Goal: Task Accomplishment & Management: Complete application form

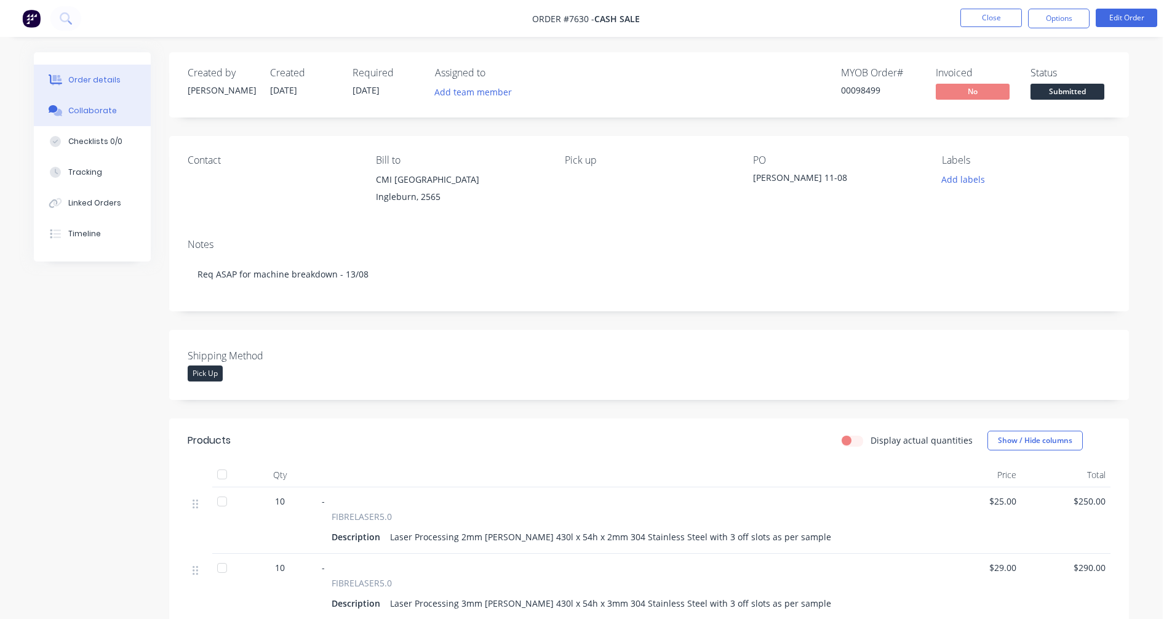
click at [90, 113] on div "Collaborate" at bounding box center [92, 110] width 49 height 11
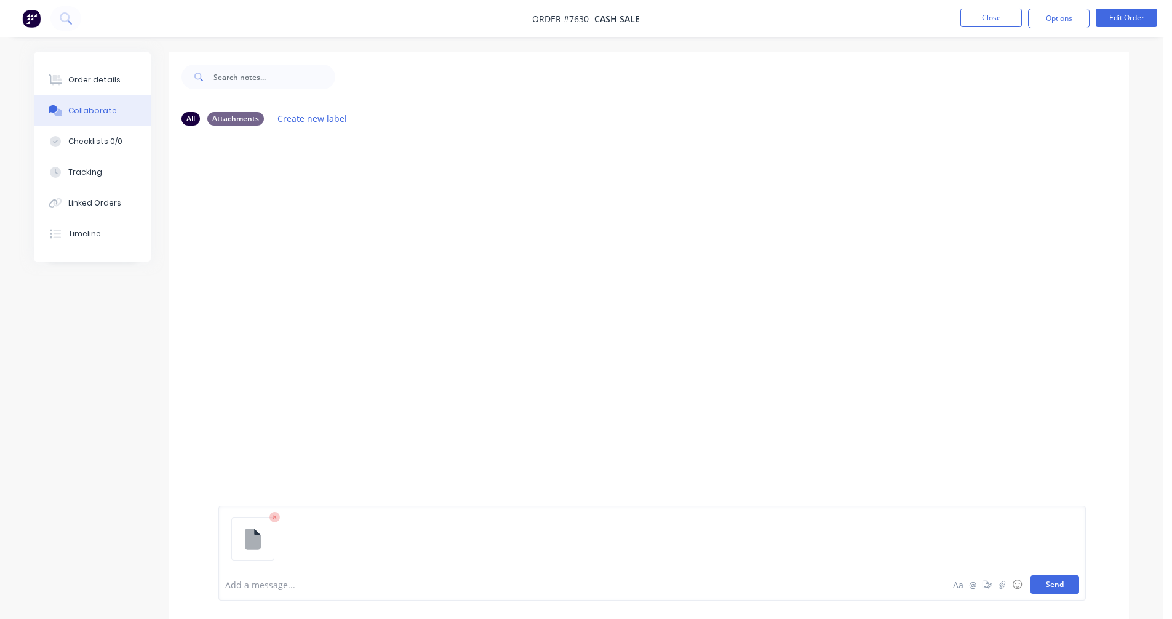
click at [1053, 587] on button "Send" at bounding box center [1054, 584] width 49 height 18
click at [978, 19] on button "Close" at bounding box center [991, 18] width 62 height 18
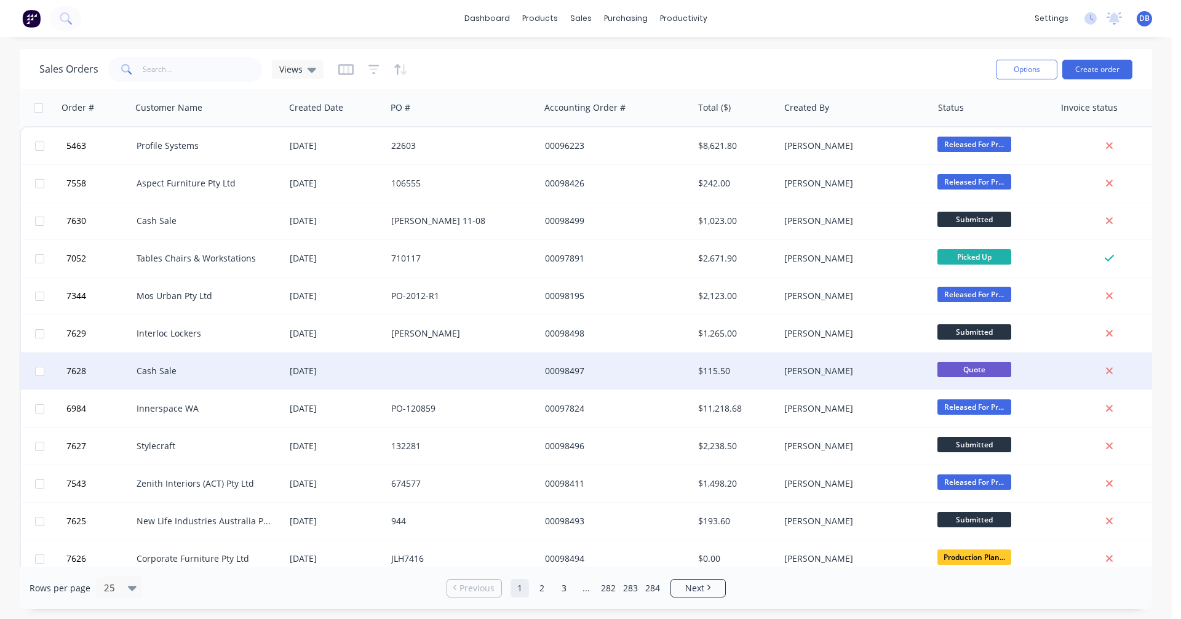
click at [170, 373] on div "Cash Sale" at bounding box center [205, 371] width 137 height 12
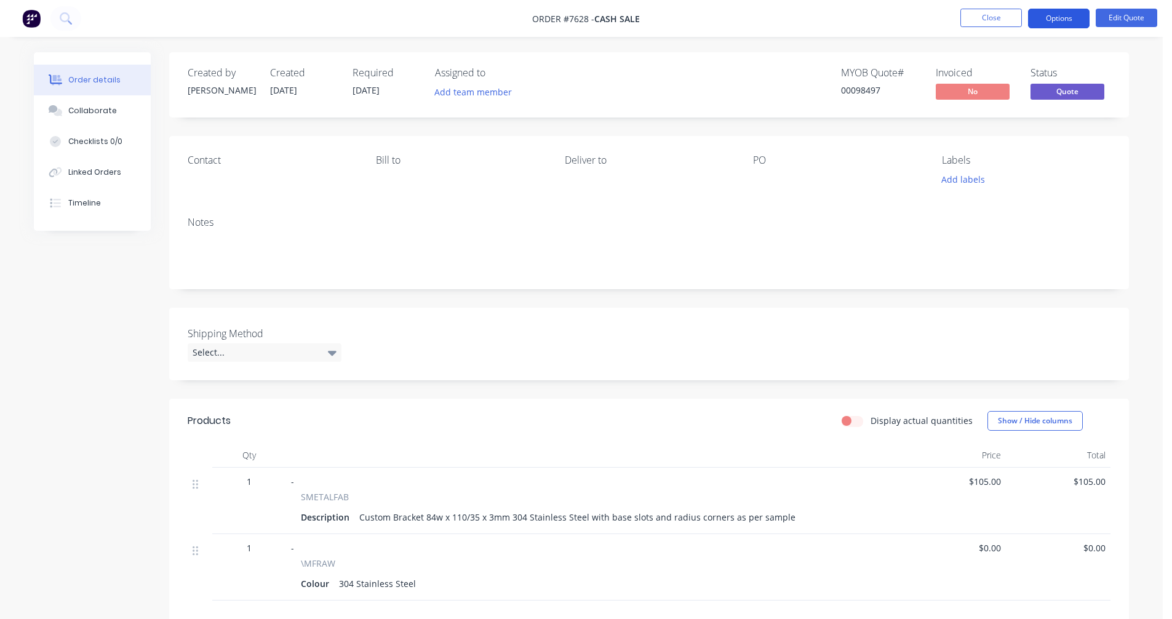
click at [1058, 22] on button "Options" at bounding box center [1059, 19] width 62 height 20
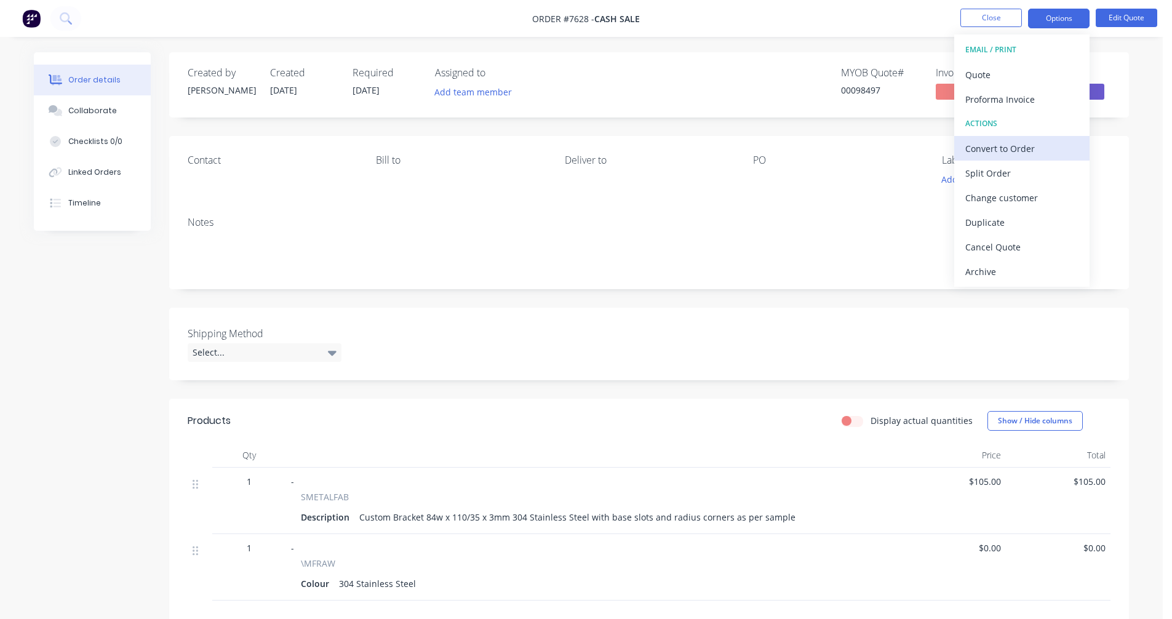
click at [1005, 148] on div "Convert to Order" at bounding box center [1021, 149] width 113 height 18
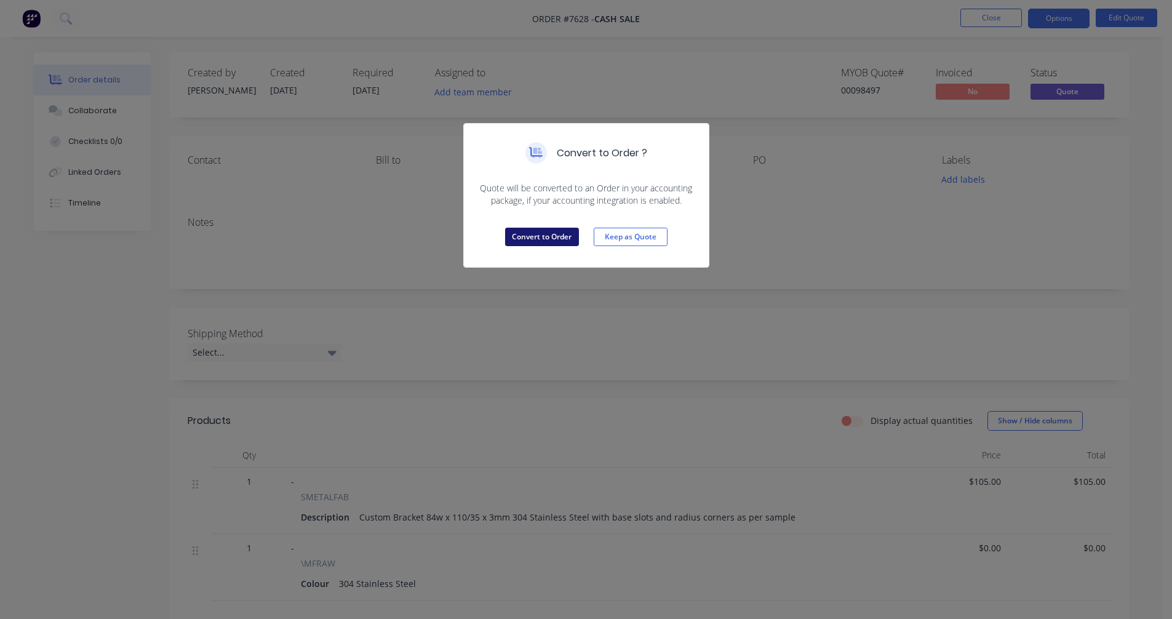
click at [540, 238] on button "Convert to Order" at bounding box center [542, 237] width 74 height 18
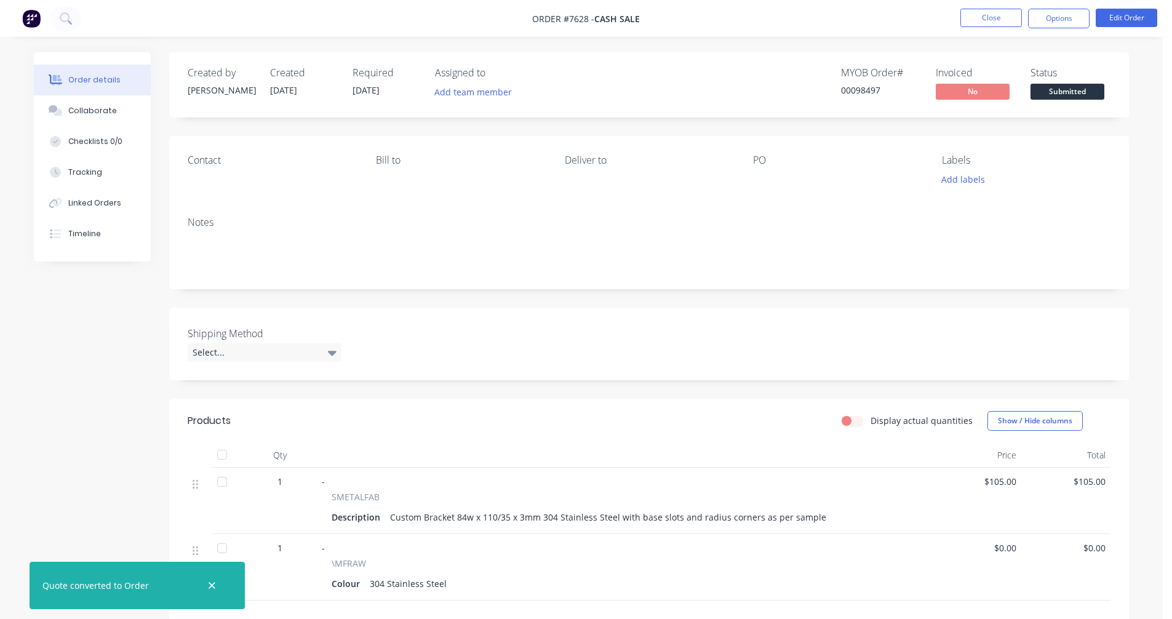
click at [759, 175] on div at bounding box center [830, 179] width 154 height 17
click at [770, 170] on div "PO" at bounding box center [837, 171] width 169 height 34
click at [1127, 25] on button "Edit Order" at bounding box center [1127, 18] width 62 height 18
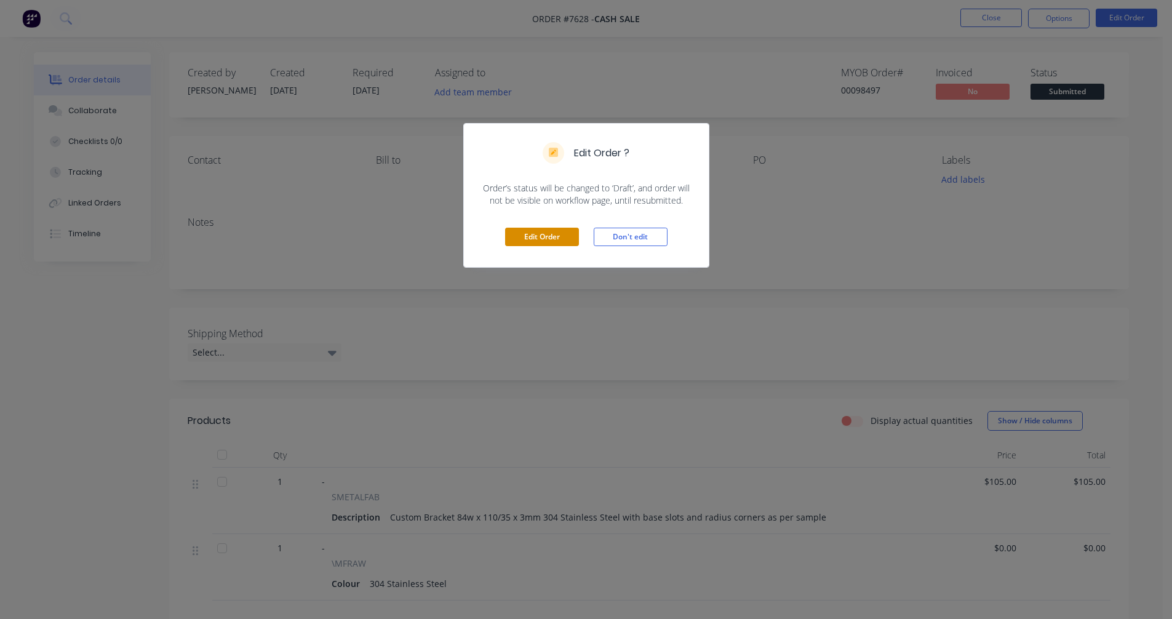
click at [551, 233] on button "Edit Order" at bounding box center [542, 237] width 74 height 18
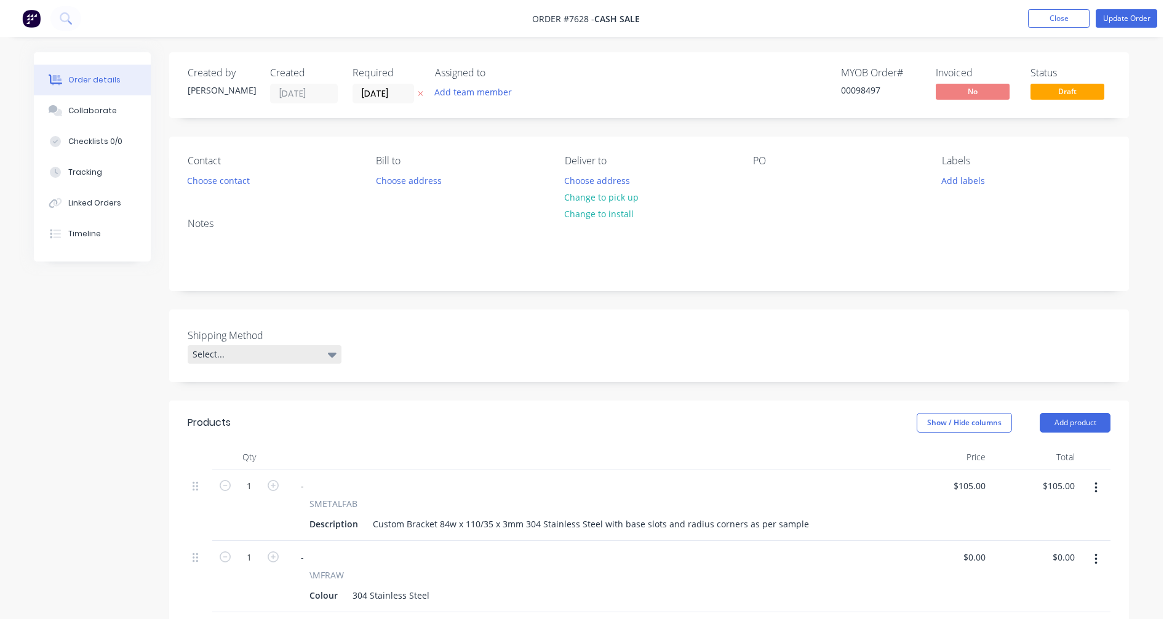
click at [274, 351] on div "Select..." at bounding box center [265, 354] width 154 height 18
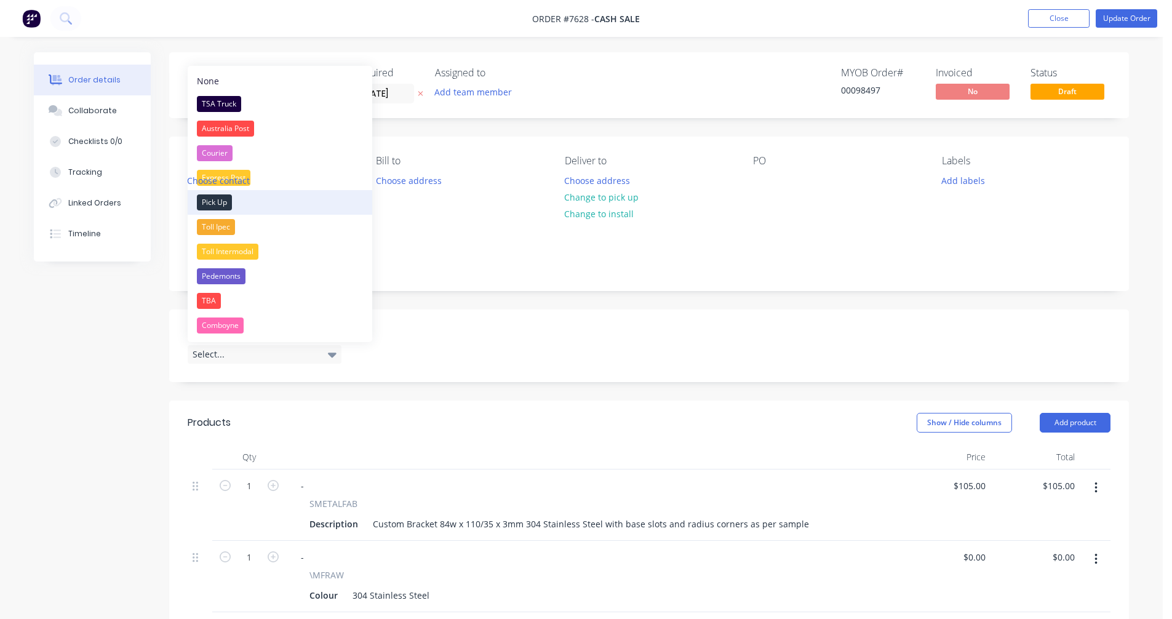
click at [213, 203] on div "Pick Up" at bounding box center [214, 202] width 35 height 16
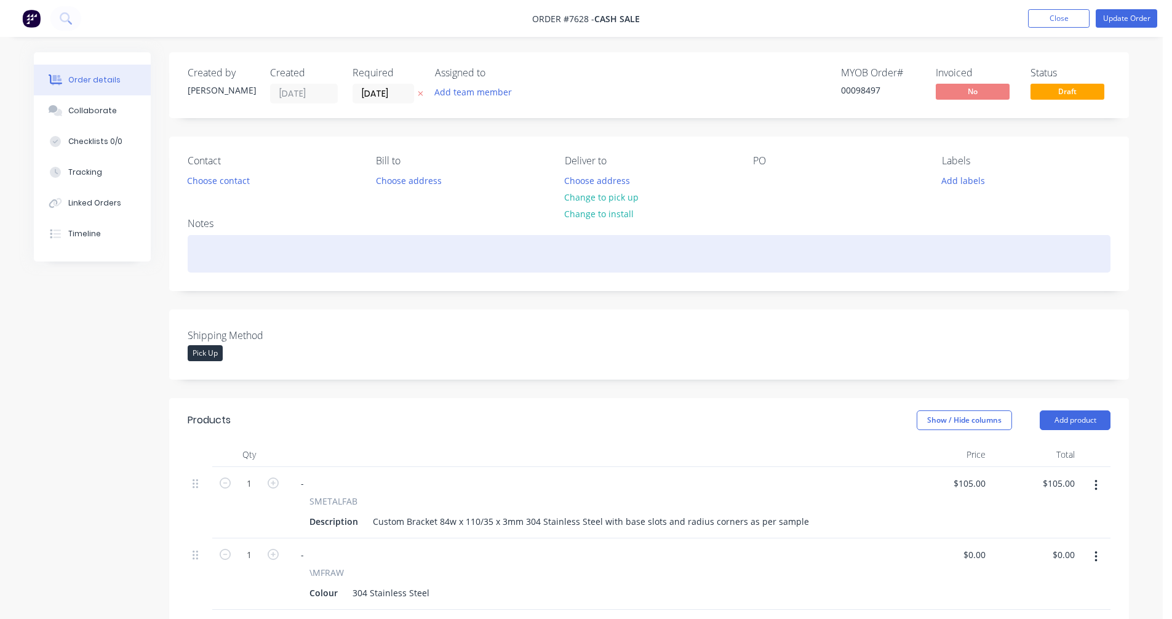
click at [208, 241] on div at bounding box center [649, 254] width 923 height 38
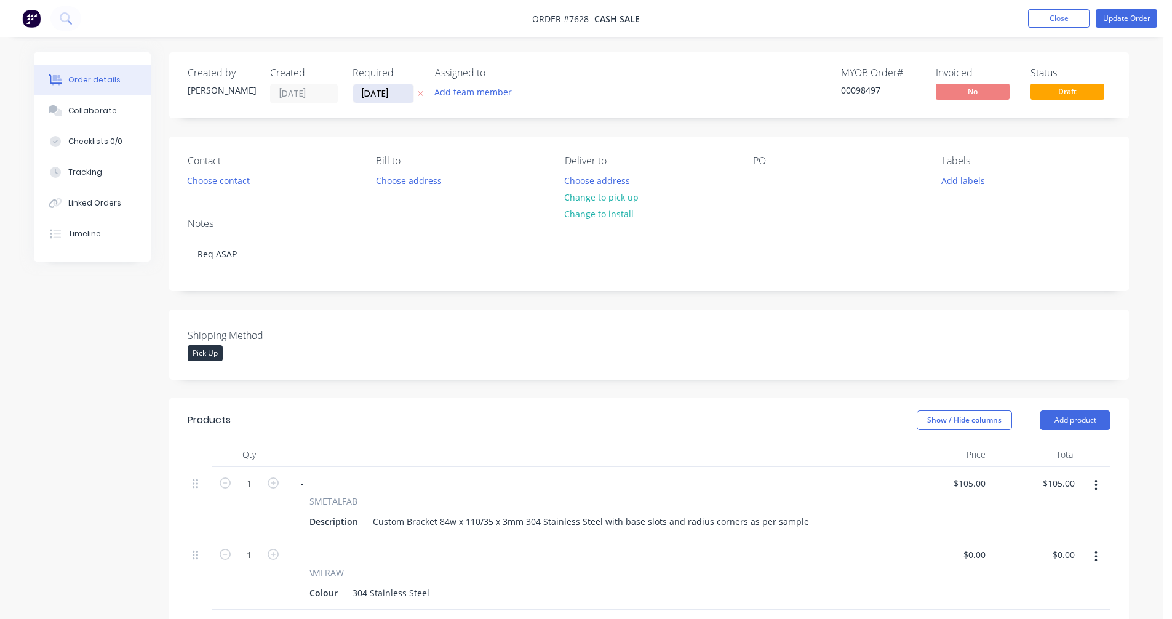
click at [381, 93] on input "[DATE]" at bounding box center [383, 93] width 60 height 18
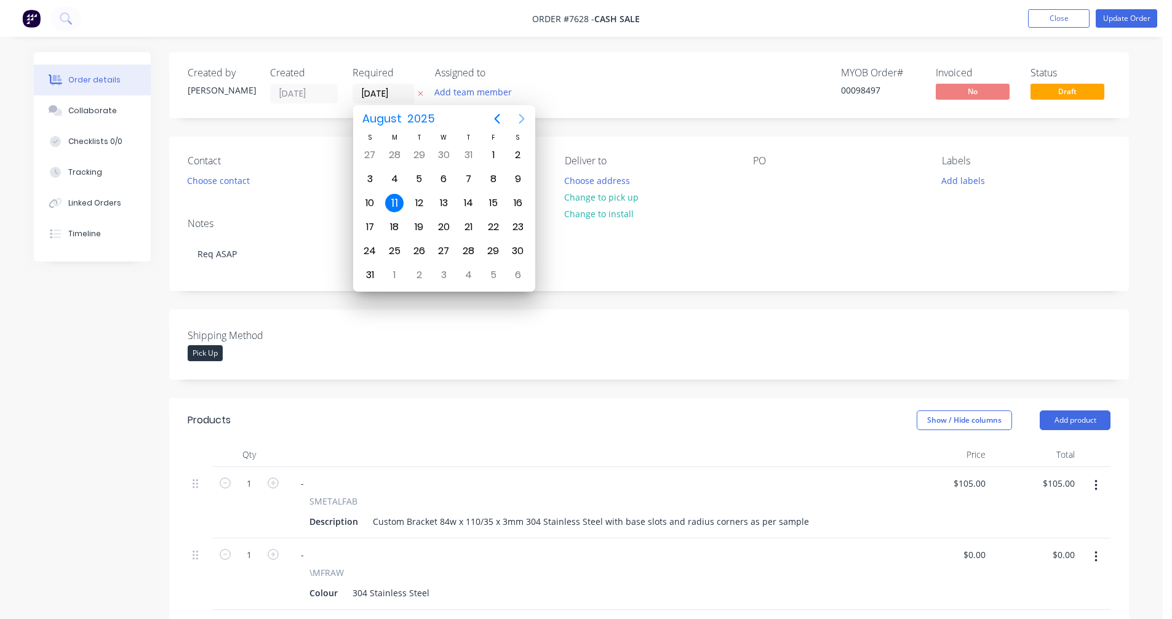
click at [523, 114] on icon "Next page" at bounding box center [521, 118] width 15 height 15
click at [445, 249] on div "31" at bounding box center [444, 251] width 18 height 18
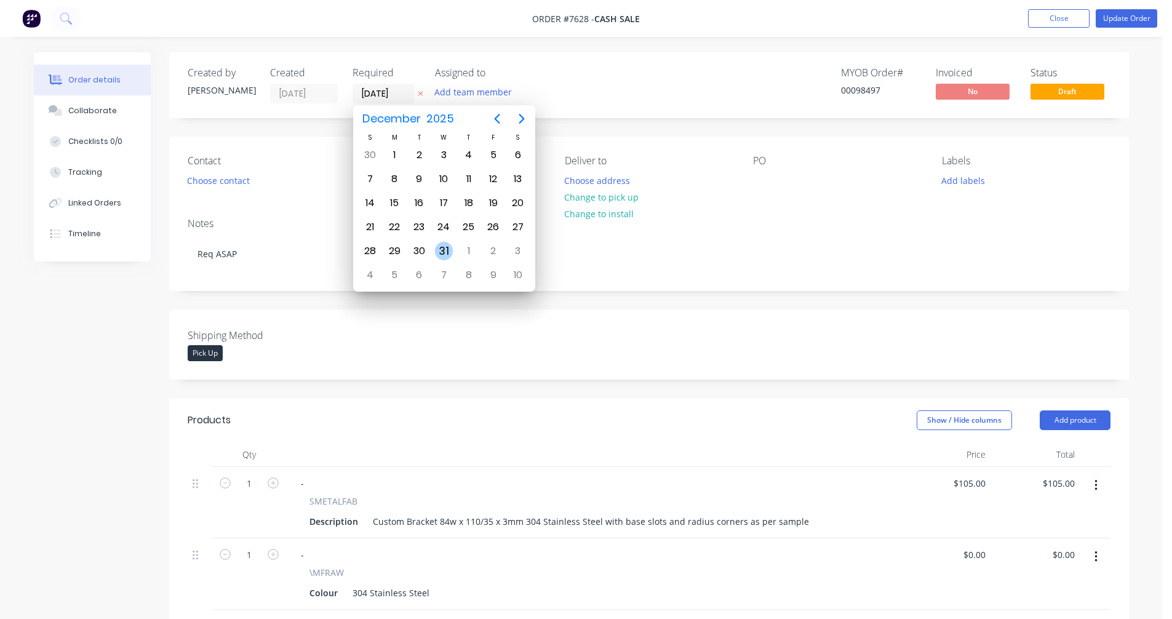
type input "[DATE]"
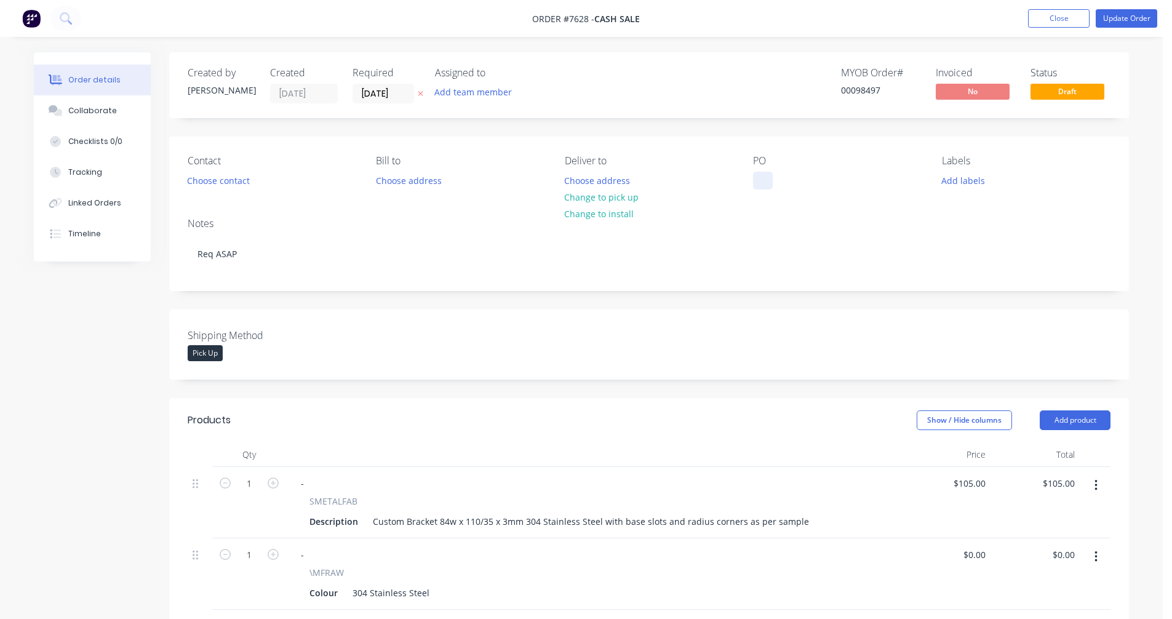
click at [767, 177] on div at bounding box center [763, 181] width 20 height 18
click at [408, 177] on button "Choose address" at bounding box center [408, 180] width 79 height 17
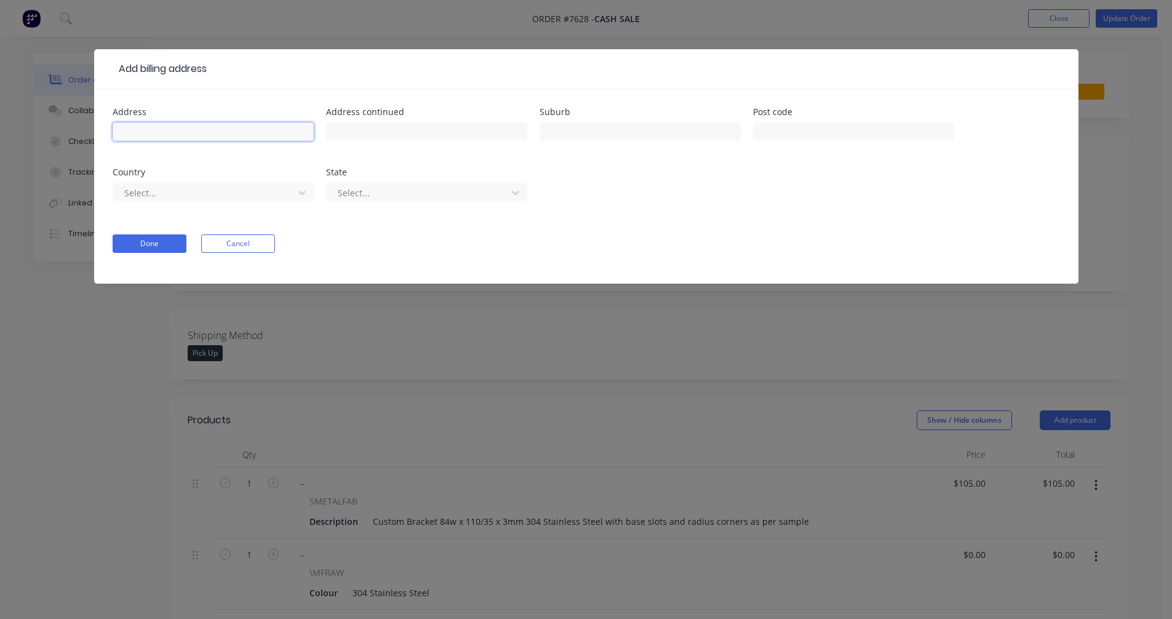
click at [178, 133] on input "text" at bounding box center [213, 131] width 201 height 18
type input "Medipaq"
type input "[STREET_ADDRESS]"
type input "Ingleburn"
type input "2565"
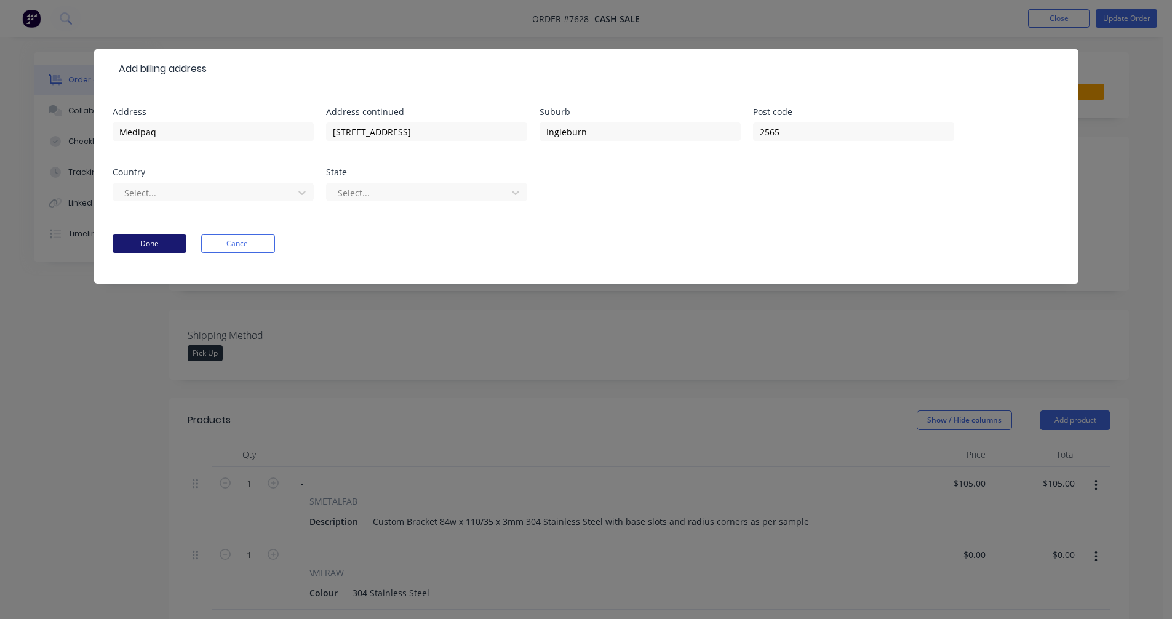
click at [156, 244] on button "Done" at bounding box center [150, 243] width 74 height 18
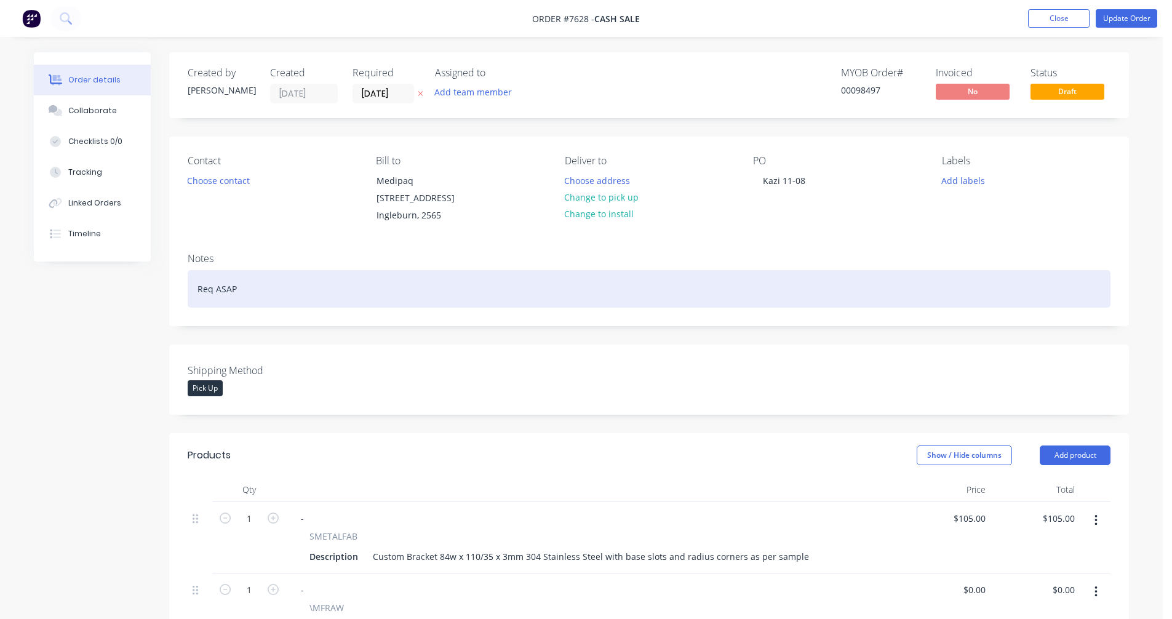
click at [242, 289] on div "Req ASAP" at bounding box center [649, 289] width 923 height 38
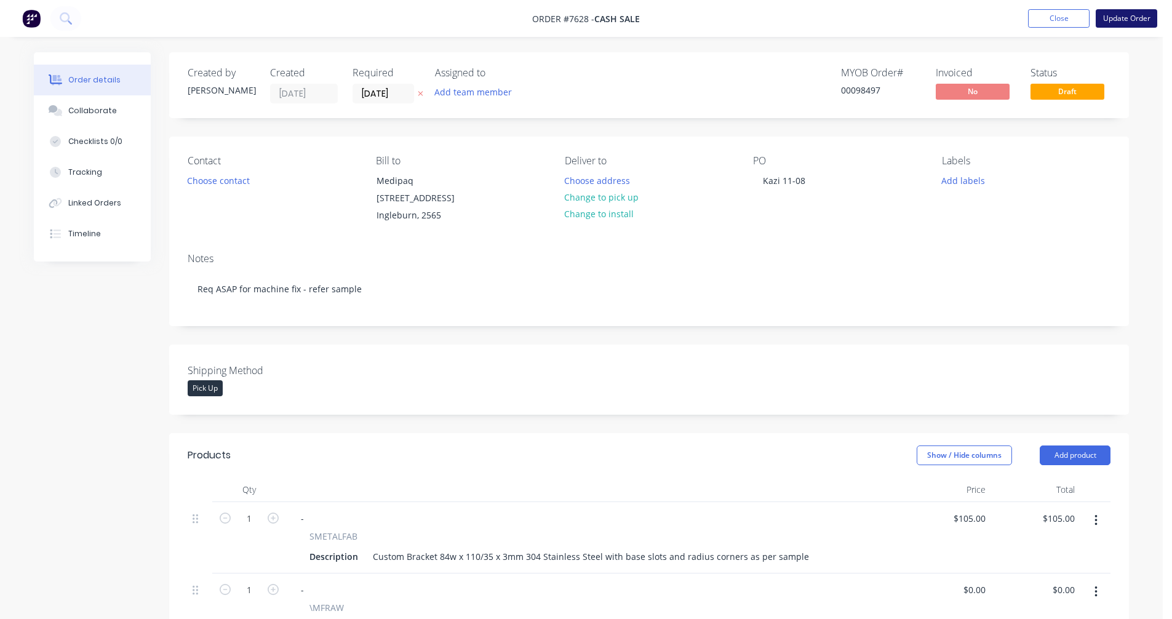
click at [1122, 18] on button "Update Order" at bounding box center [1127, 18] width 62 height 18
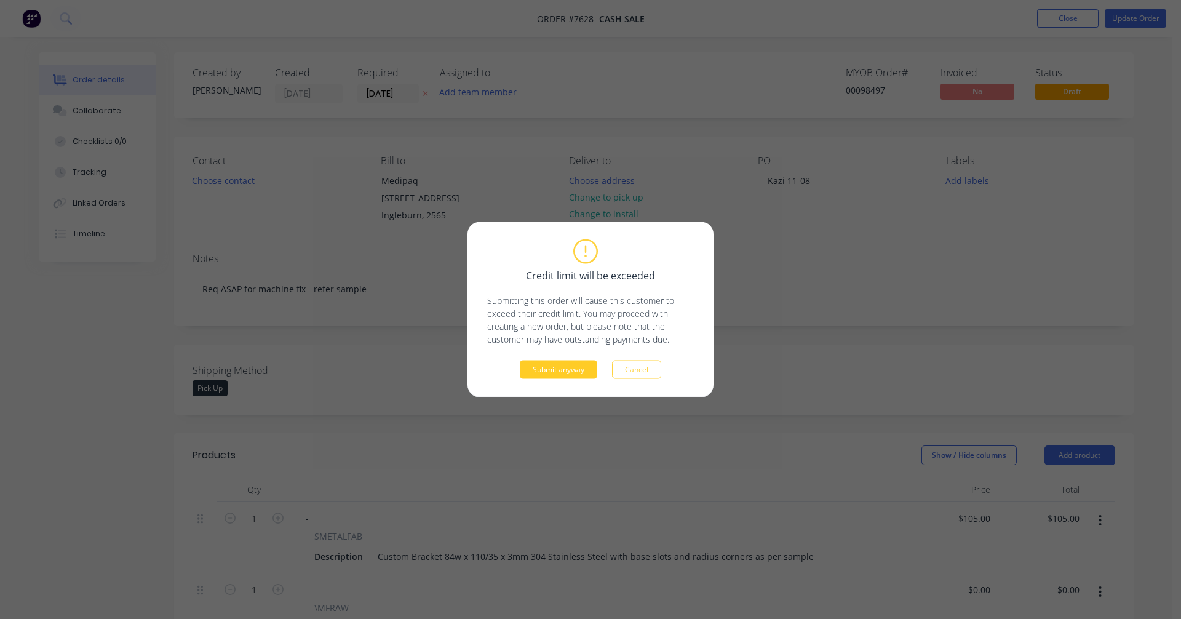
click at [554, 372] on button "Submit anyway" at bounding box center [559, 369] width 78 height 18
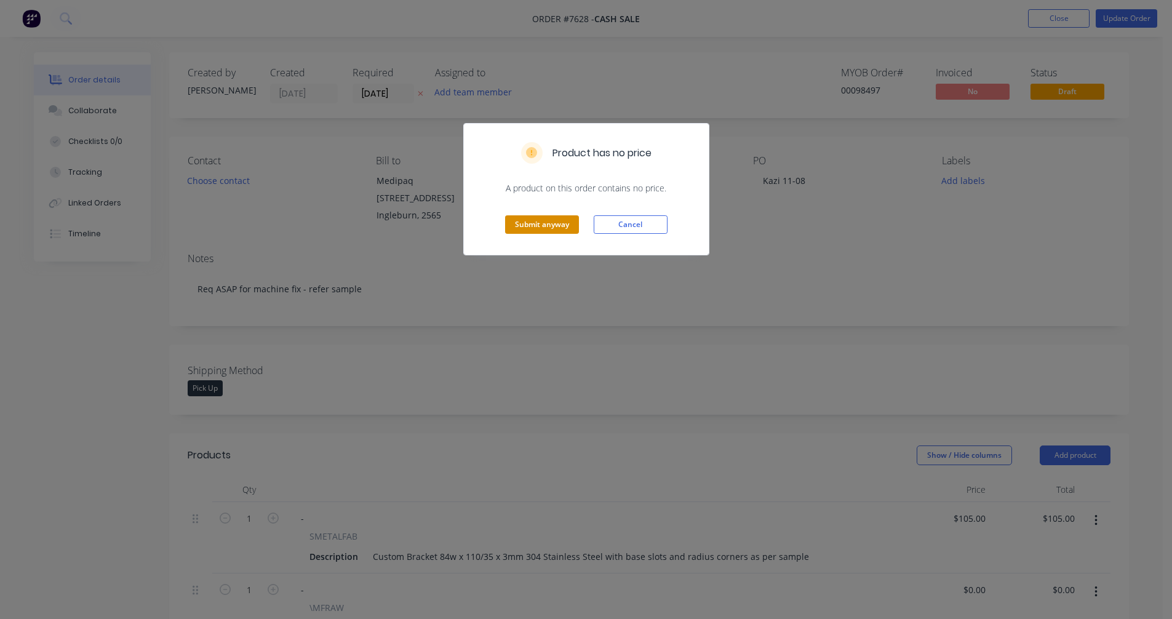
click at [548, 228] on button "Submit anyway" at bounding box center [542, 224] width 74 height 18
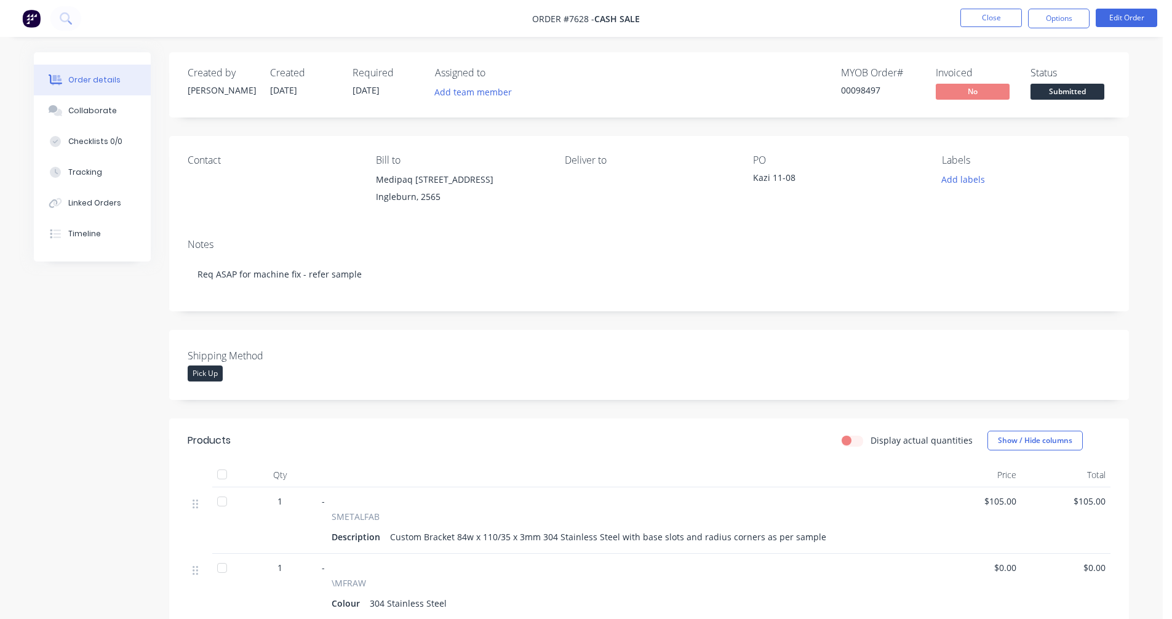
click at [87, 111] on div "Collaborate" at bounding box center [92, 110] width 49 height 11
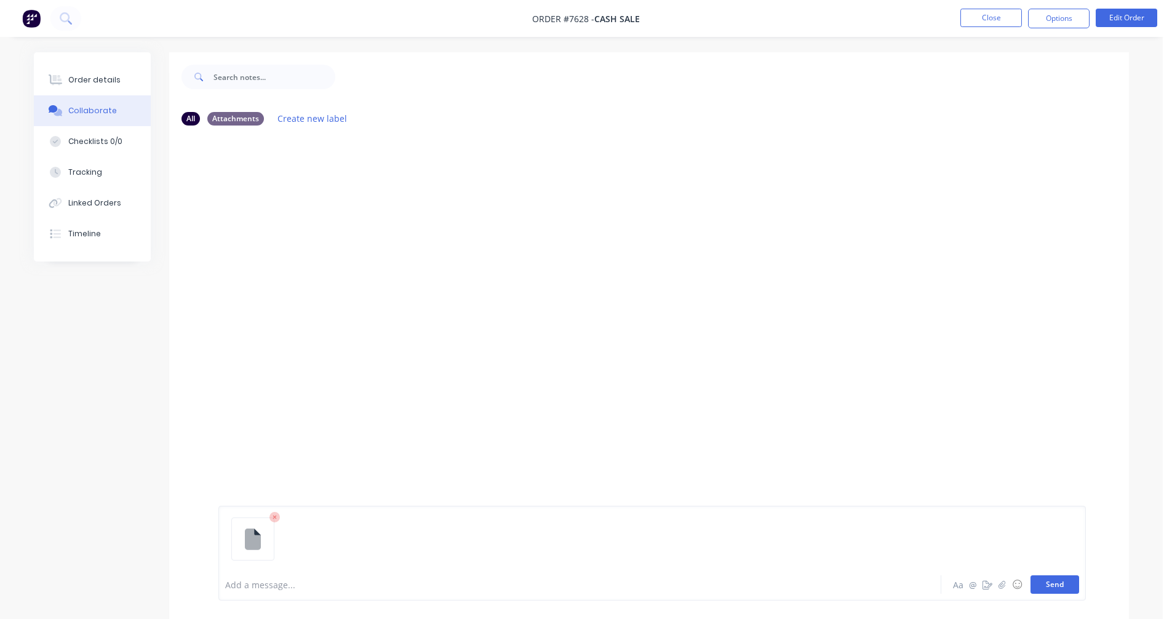
click at [1059, 589] on button "Send" at bounding box center [1054, 584] width 49 height 18
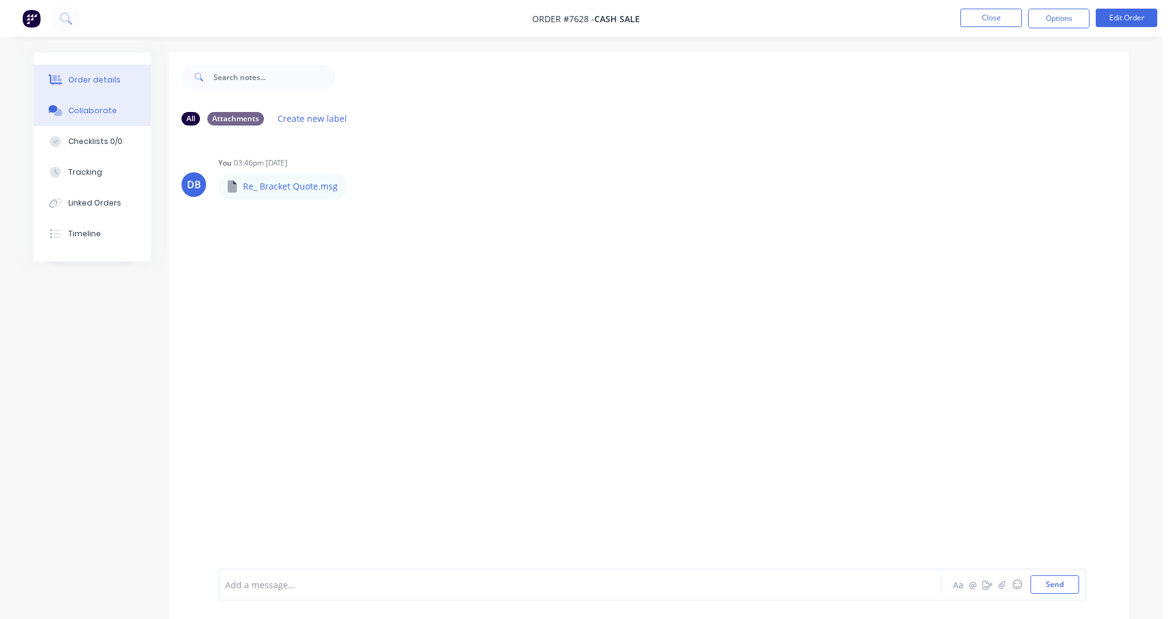
click at [90, 82] on div "Order details" at bounding box center [94, 79] width 52 height 11
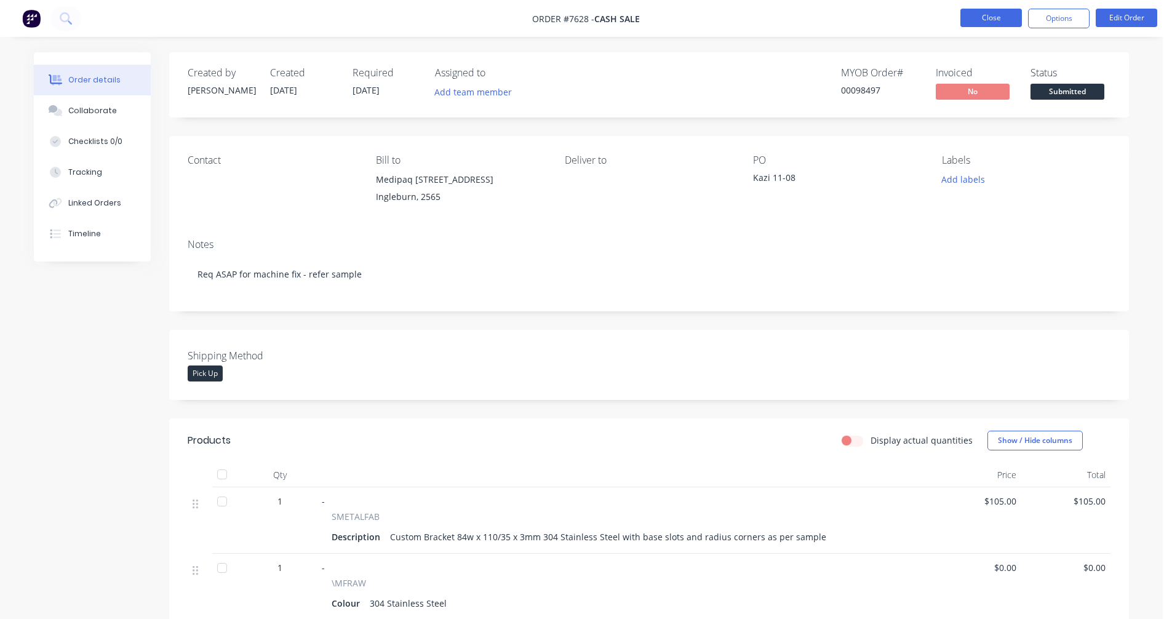
click at [975, 16] on button "Close" at bounding box center [991, 18] width 62 height 18
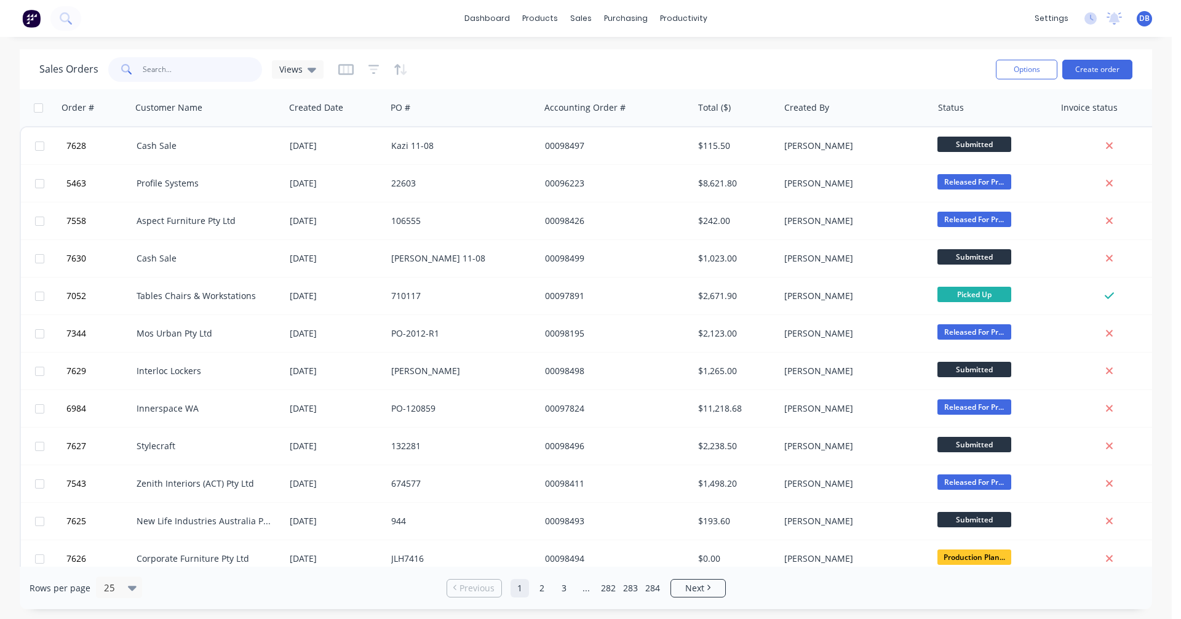
click at [171, 74] on input "text" at bounding box center [203, 69] width 120 height 25
type input "96233"
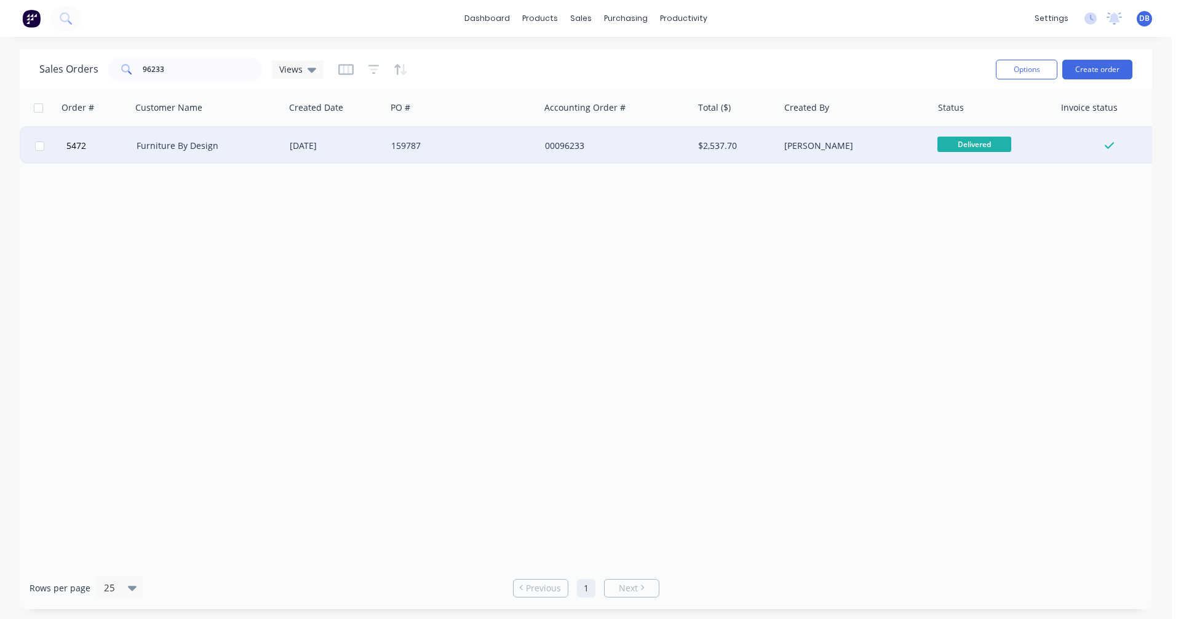
click at [176, 145] on div "Furniture By Design" at bounding box center [205, 146] width 137 height 12
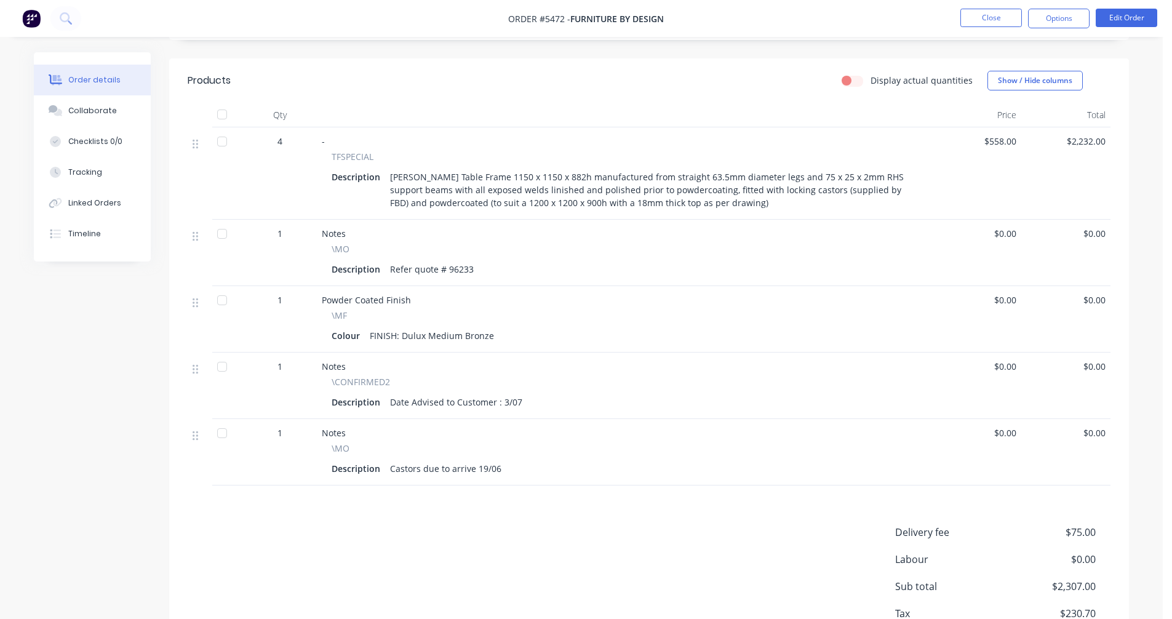
scroll to position [369, 0]
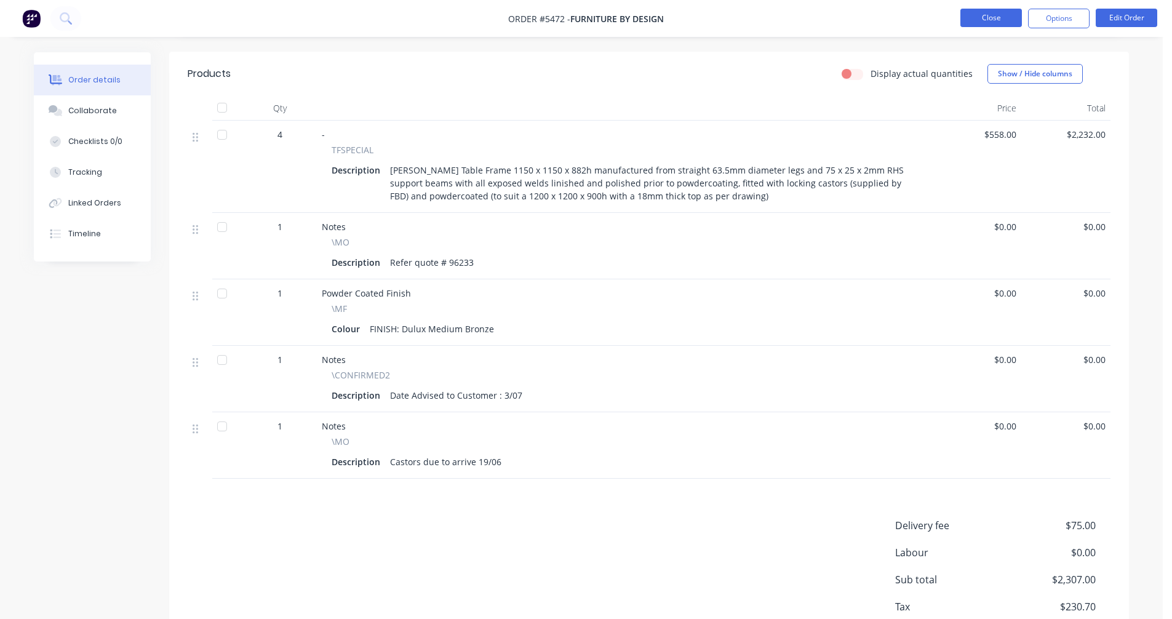
click at [974, 10] on button "Close" at bounding box center [991, 18] width 62 height 18
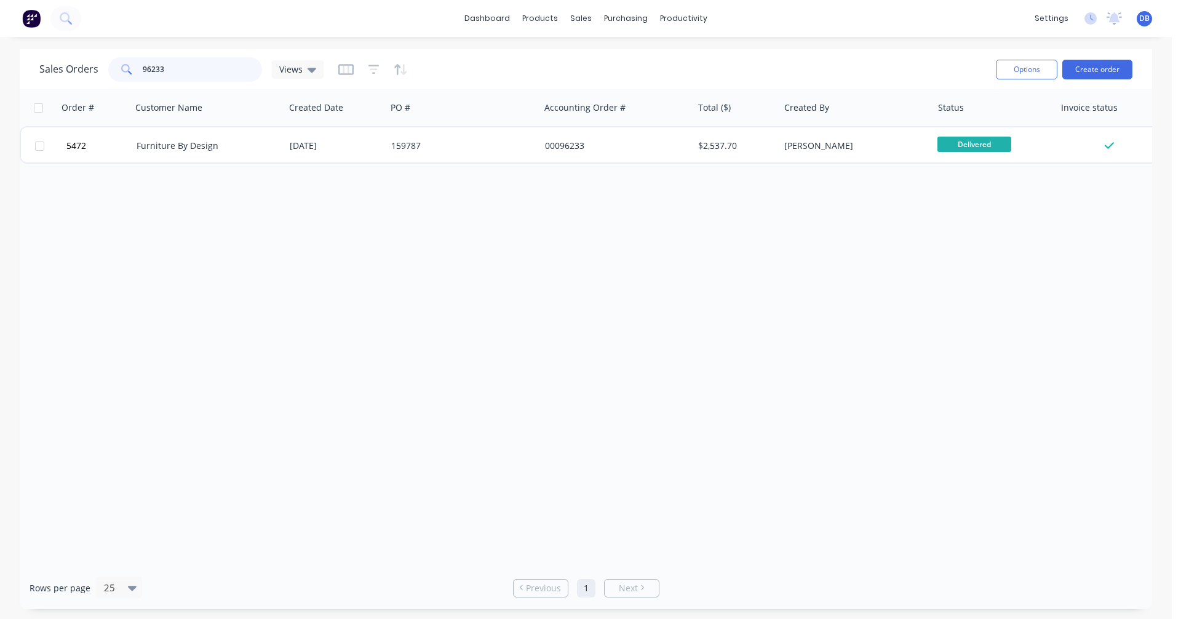
click at [169, 66] on input "96233" at bounding box center [203, 69] width 120 height 25
type input "96223"
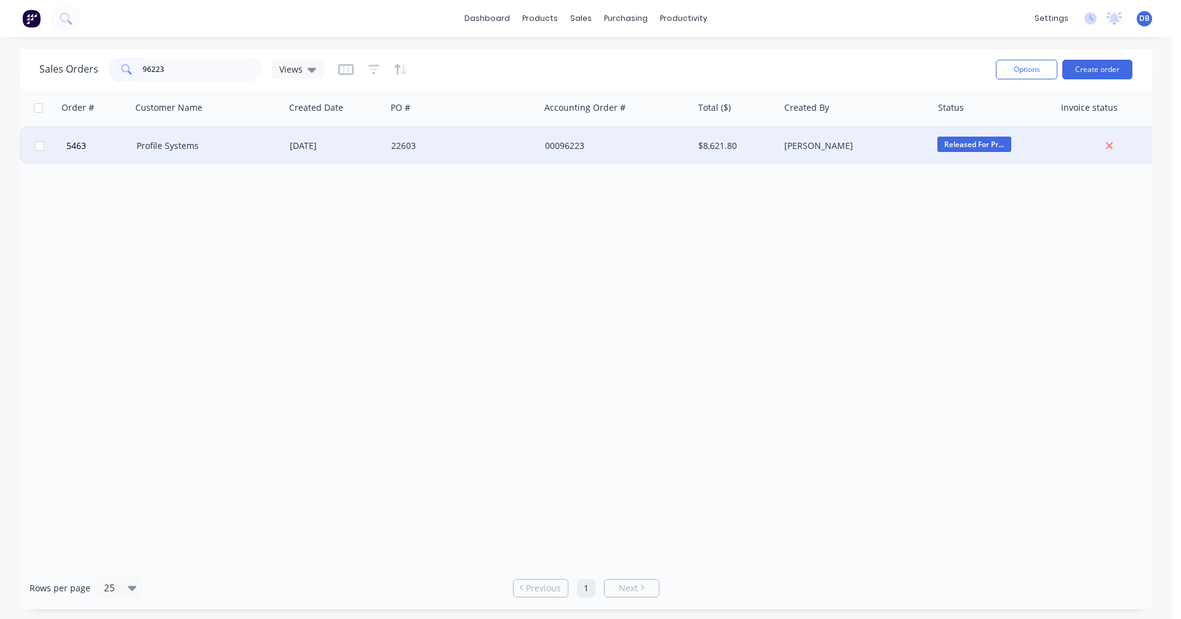
click at [183, 149] on div "Profile Systems" at bounding box center [205, 146] width 137 height 12
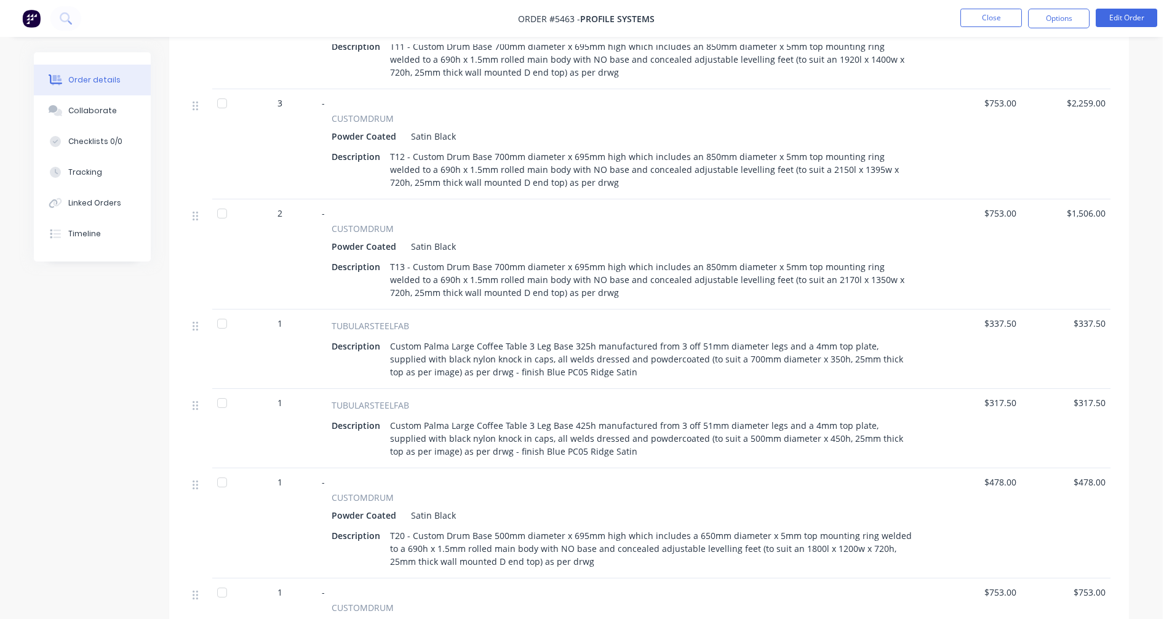
scroll to position [615, 0]
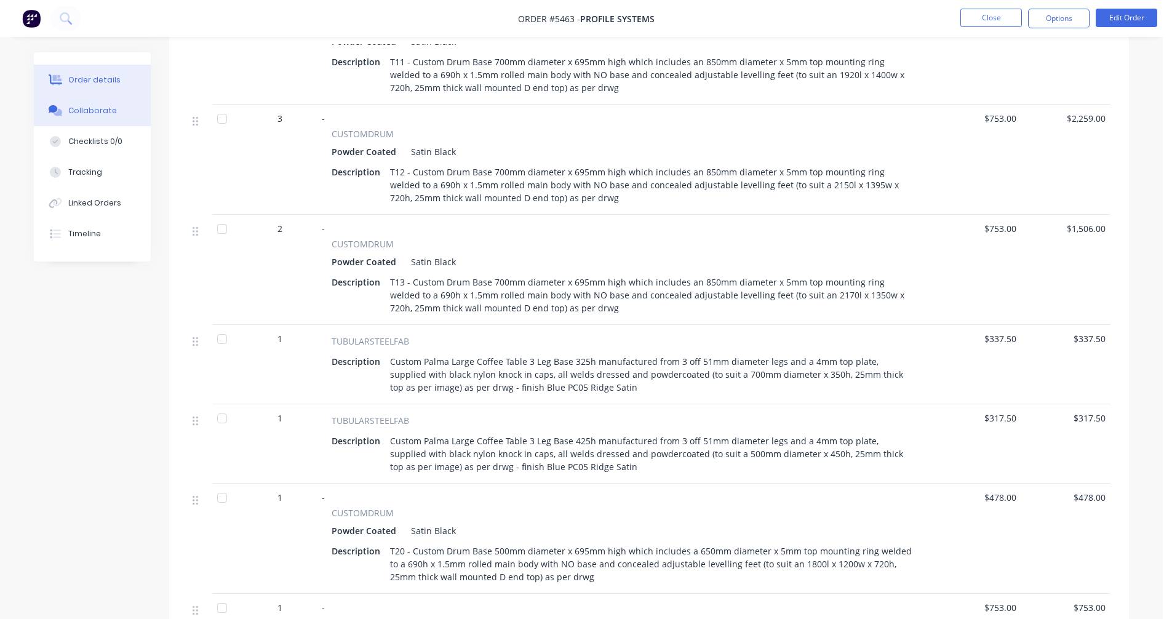
click at [86, 110] on div "Collaborate" at bounding box center [92, 110] width 49 height 11
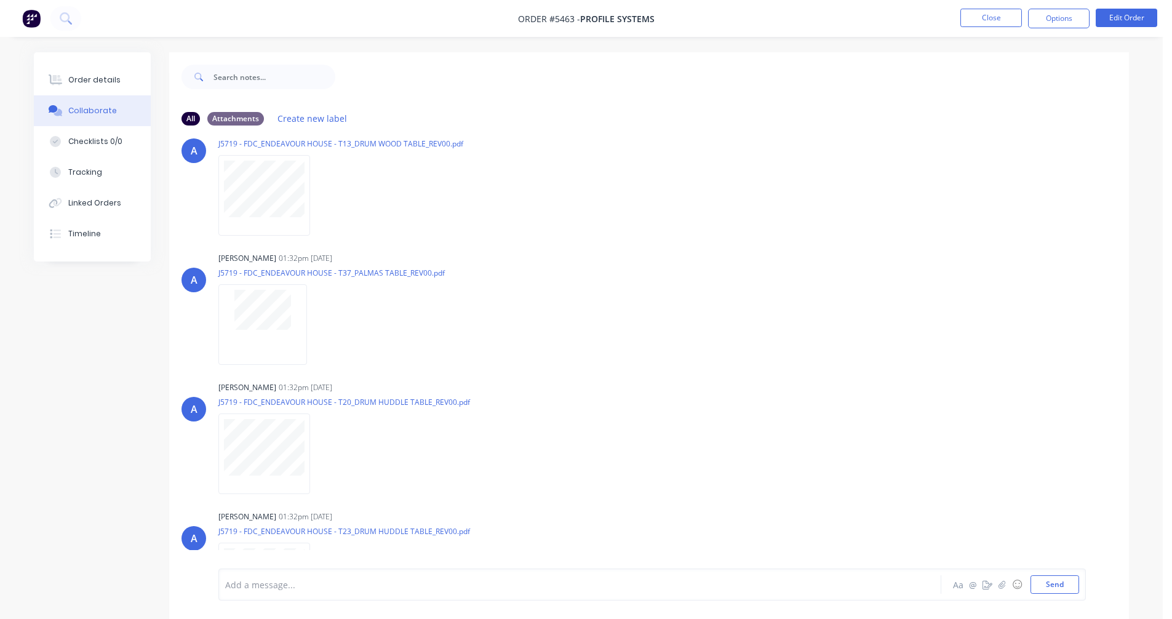
scroll to position [699, 0]
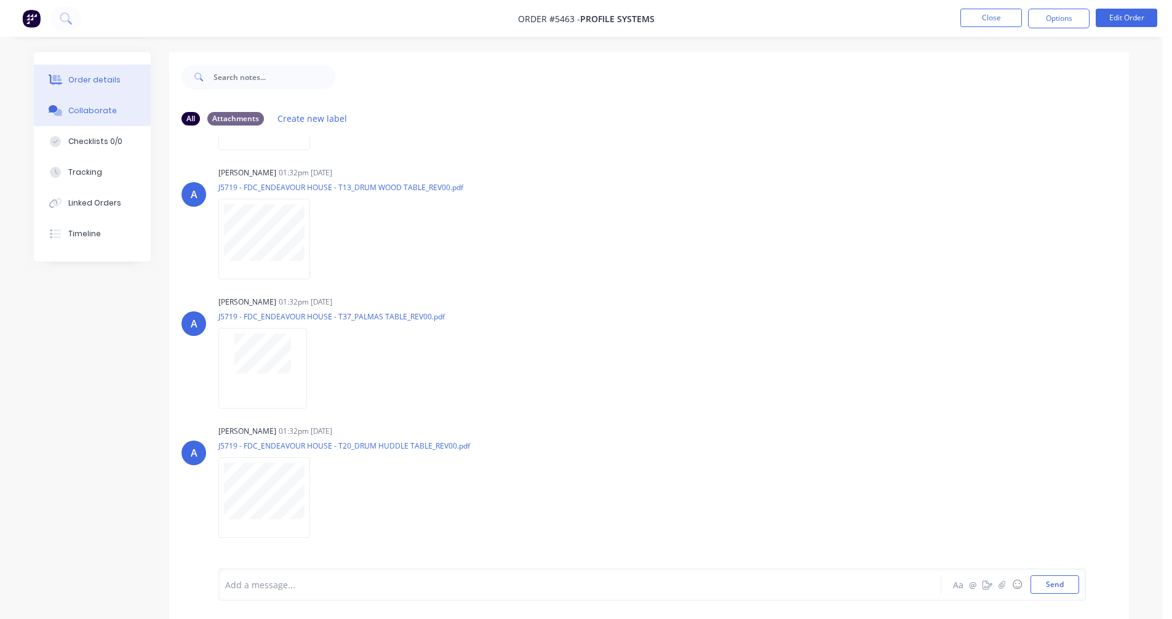
click at [94, 78] on div "Order details" at bounding box center [94, 79] width 52 height 11
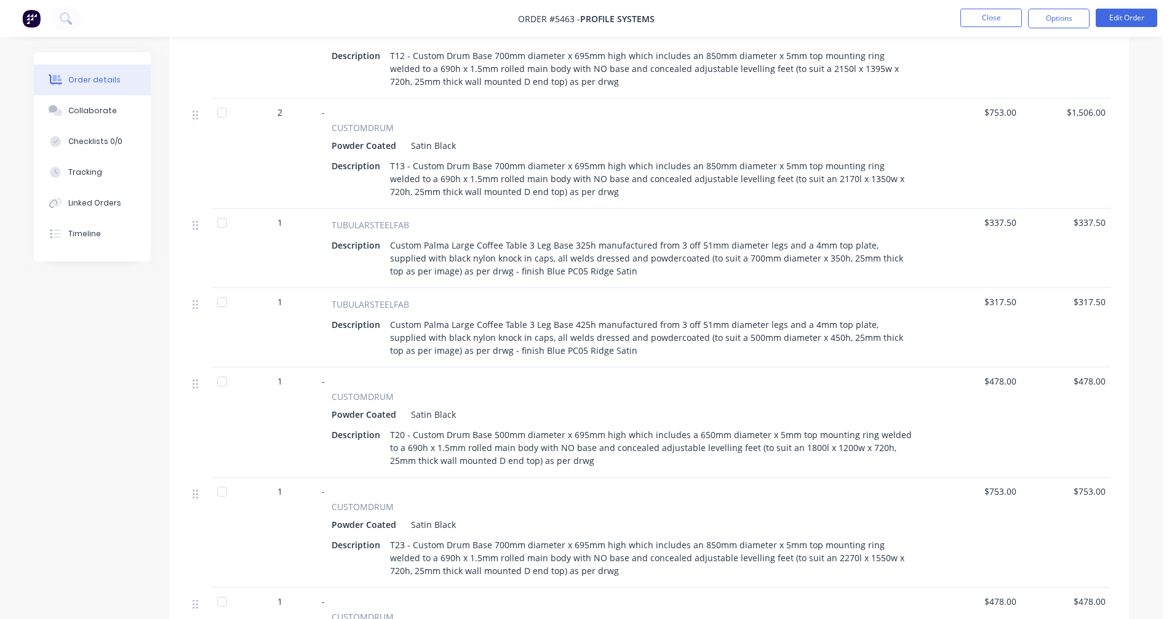
scroll to position [738, 0]
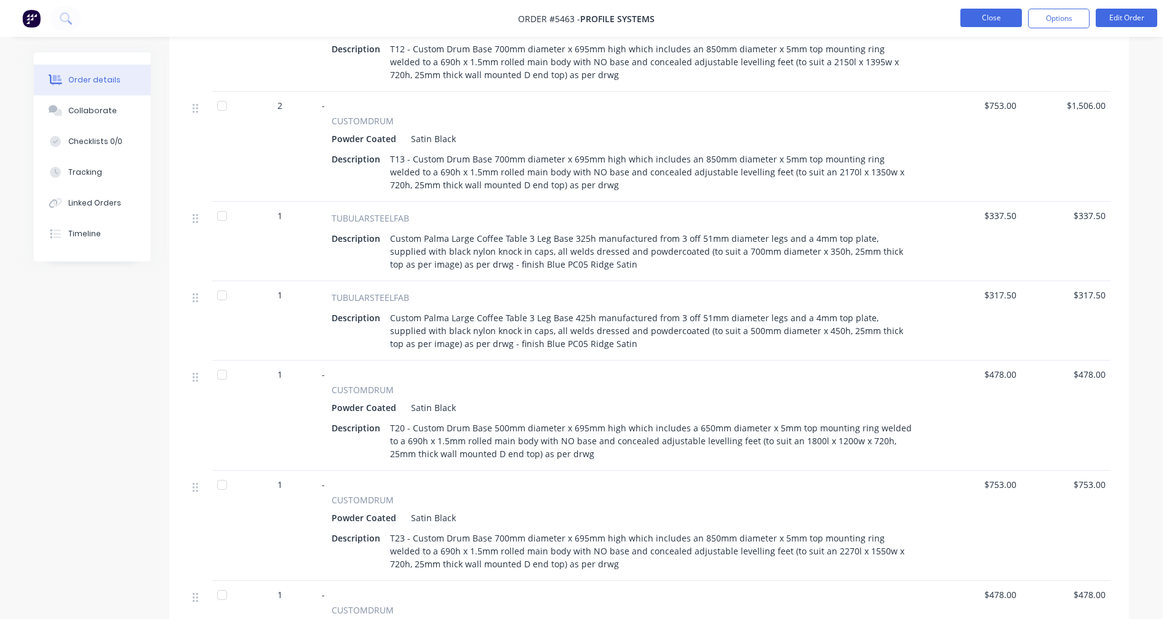
click at [973, 22] on button "Close" at bounding box center [991, 18] width 62 height 18
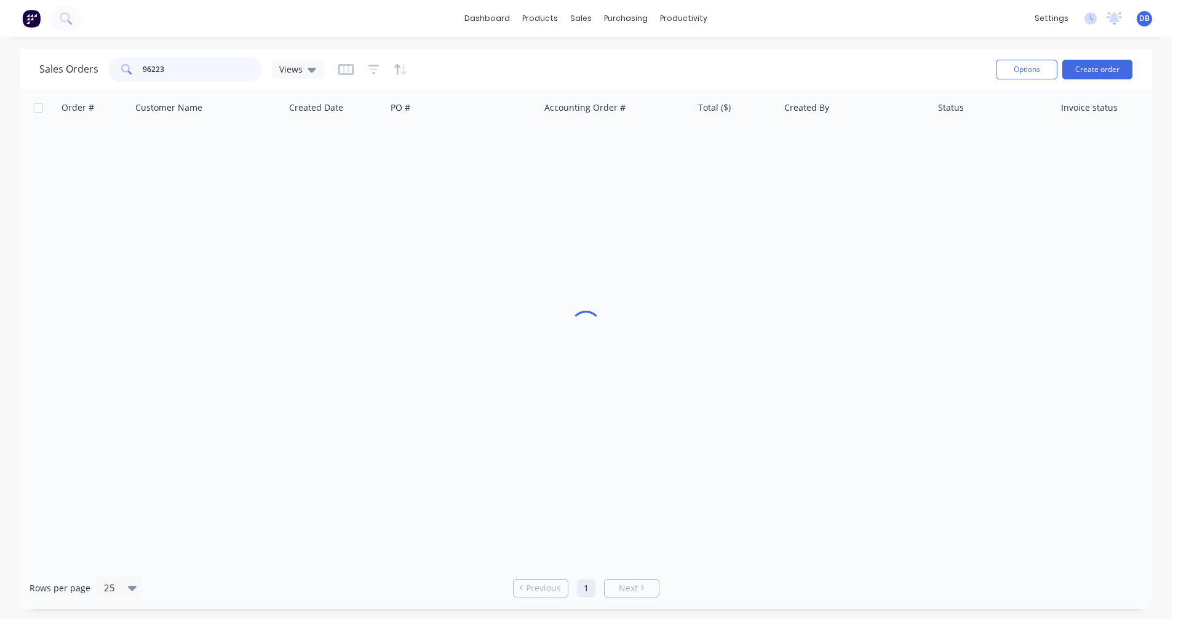
drag, startPoint x: 151, startPoint y: 68, endPoint x: 90, endPoint y: 70, distance: 61.5
click at [92, 70] on div "Sales Orders 96223 Views" at bounding box center [181, 69] width 284 height 25
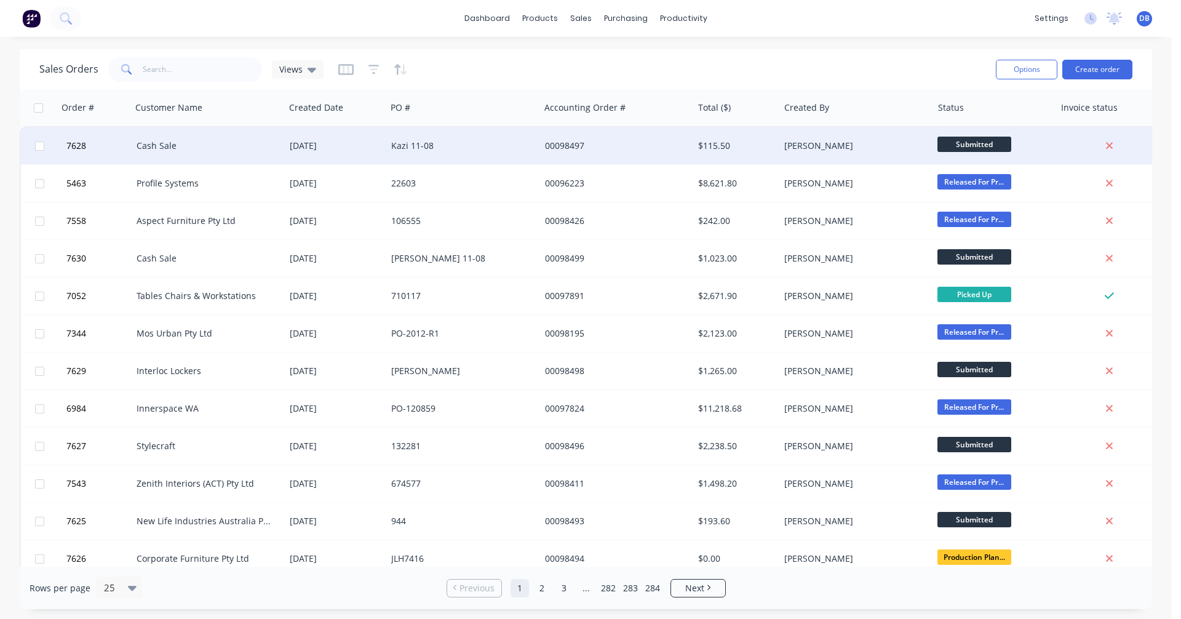
click at [418, 145] on div "Kazi 11-08" at bounding box center [459, 146] width 137 height 12
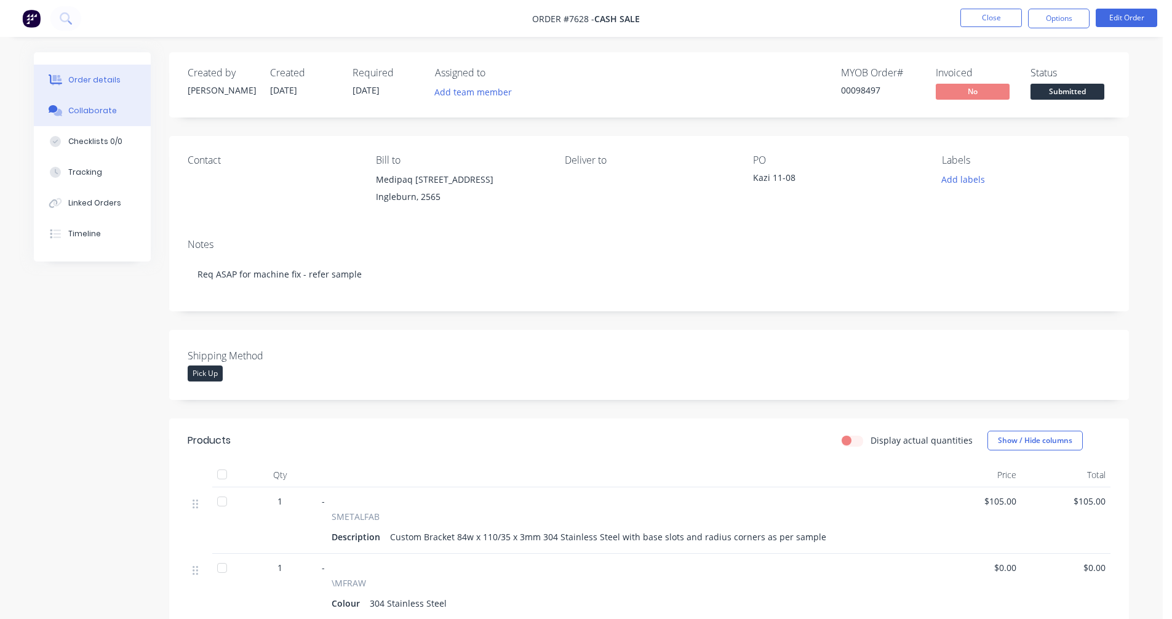
click at [94, 115] on div "Collaborate" at bounding box center [92, 110] width 49 height 11
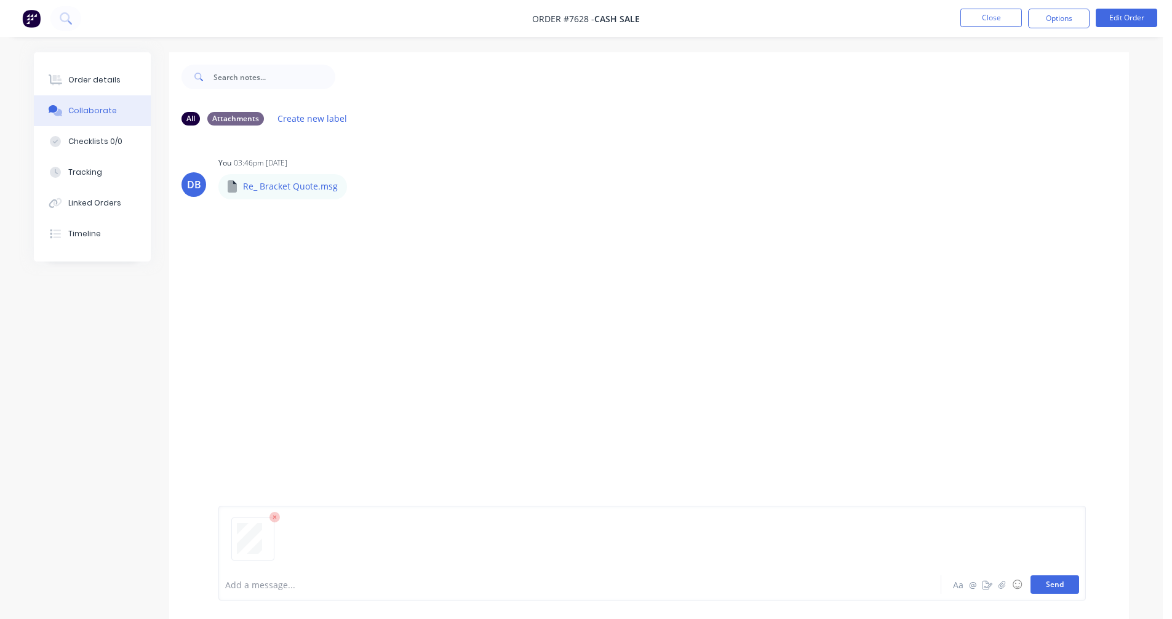
click at [1065, 587] on button "Send" at bounding box center [1054, 584] width 49 height 18
